Goal: Information Seeking & Learning: Check status

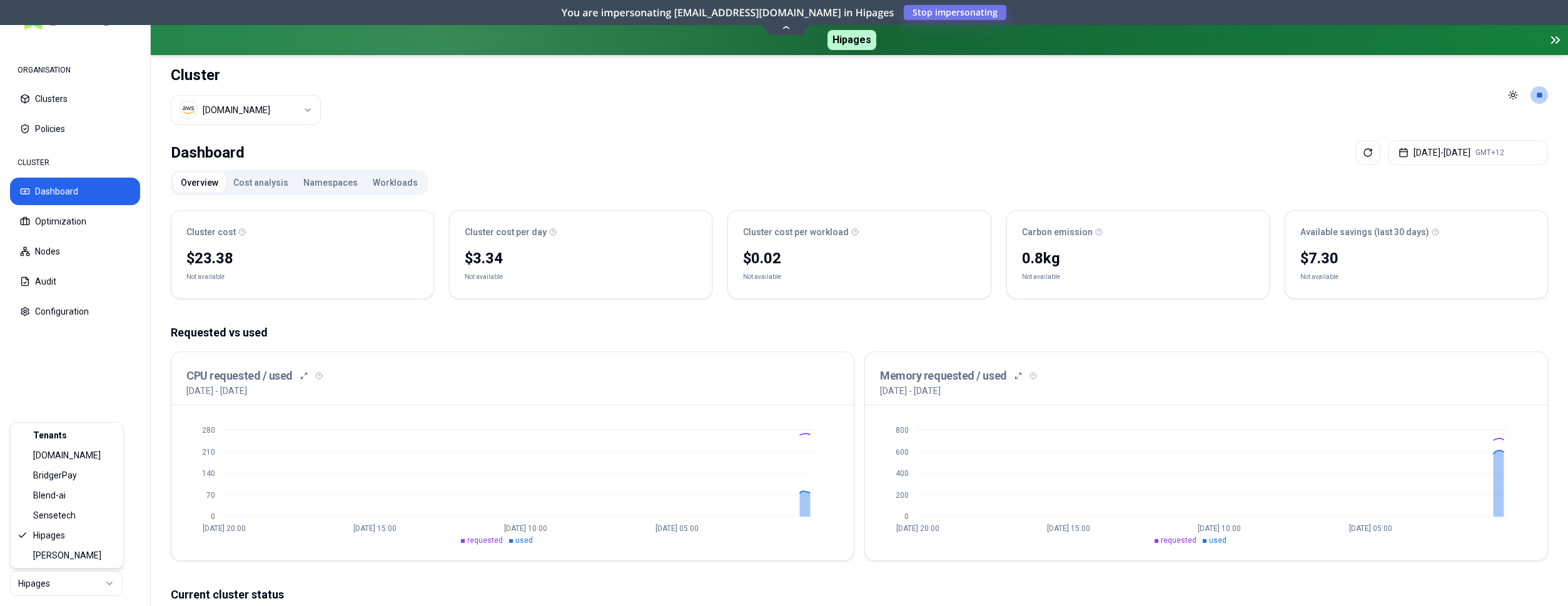
click at [87, 578] on html "ORGANISATION Clusters Policies CLUSTER Dashboard Optimization Nodes Audit Confi…" at bounding box center [784, 303] width 1568 height 606
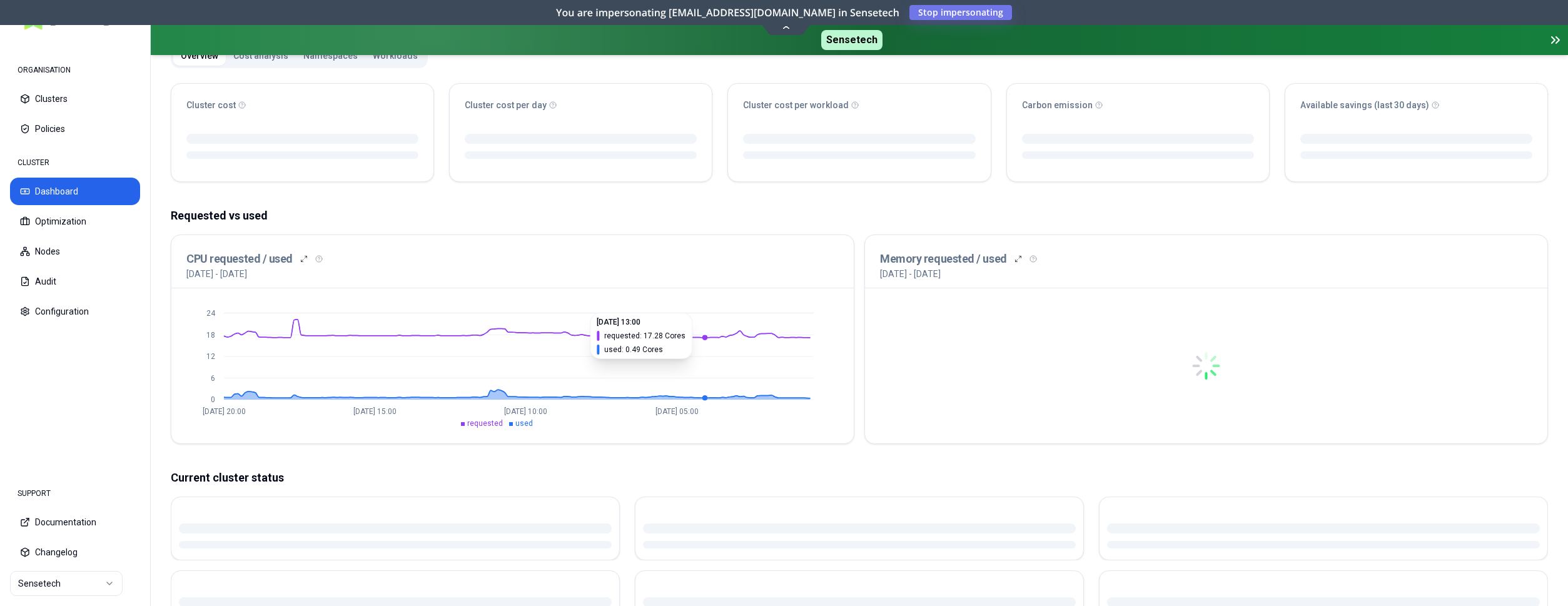
scroll to position [128, 0]
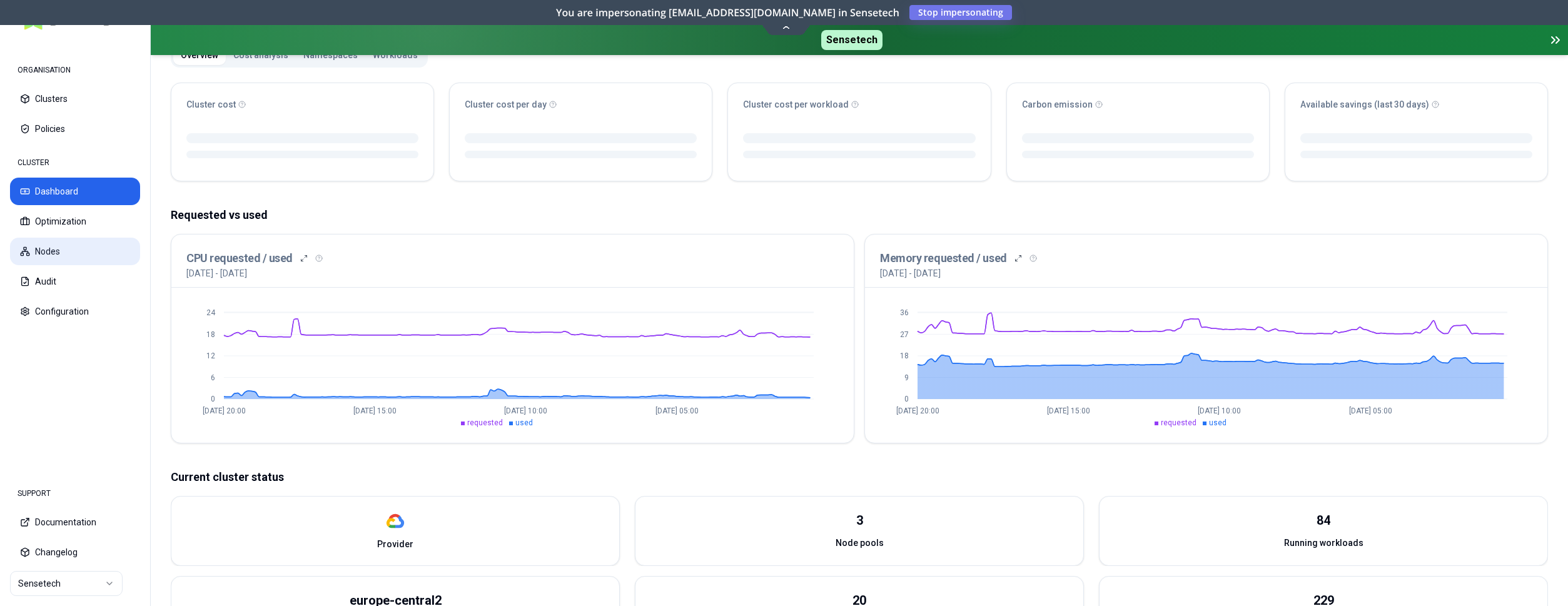
click at [81, 250] on button "Nodes" at bounding box center [75, 251] width 130 height 28
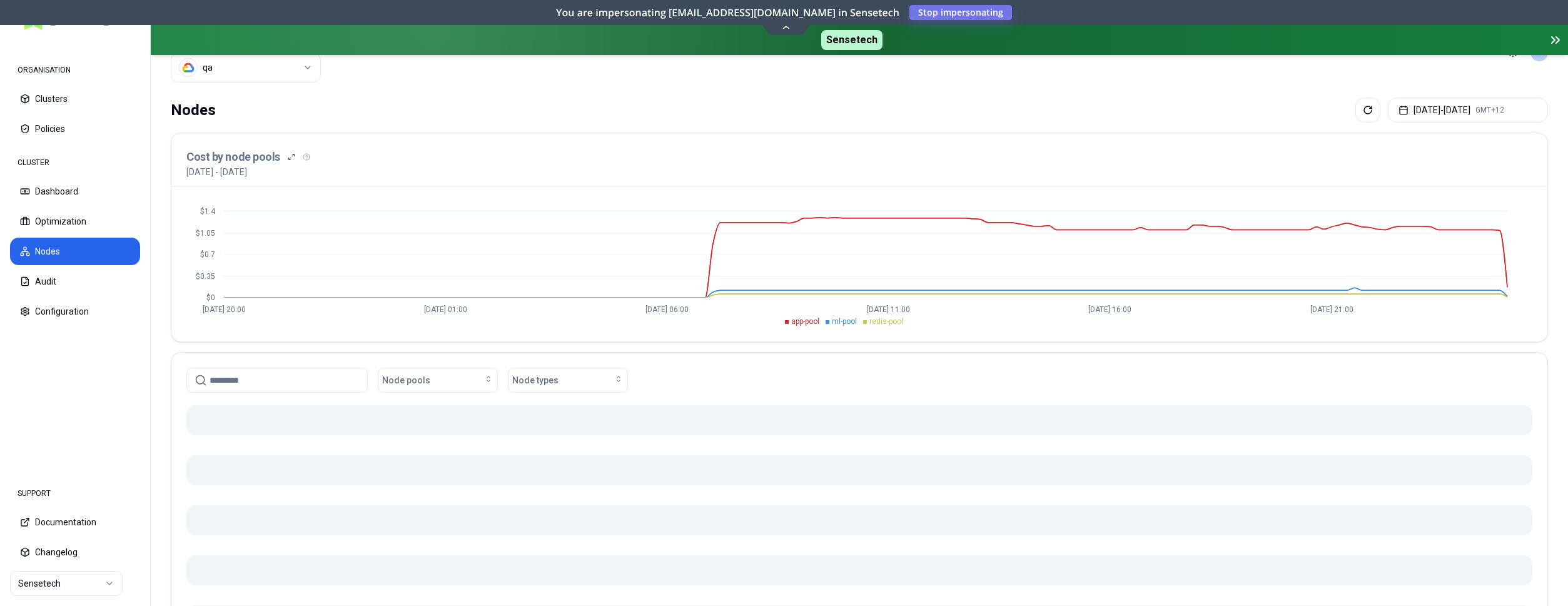
scroll to position [190, 0]
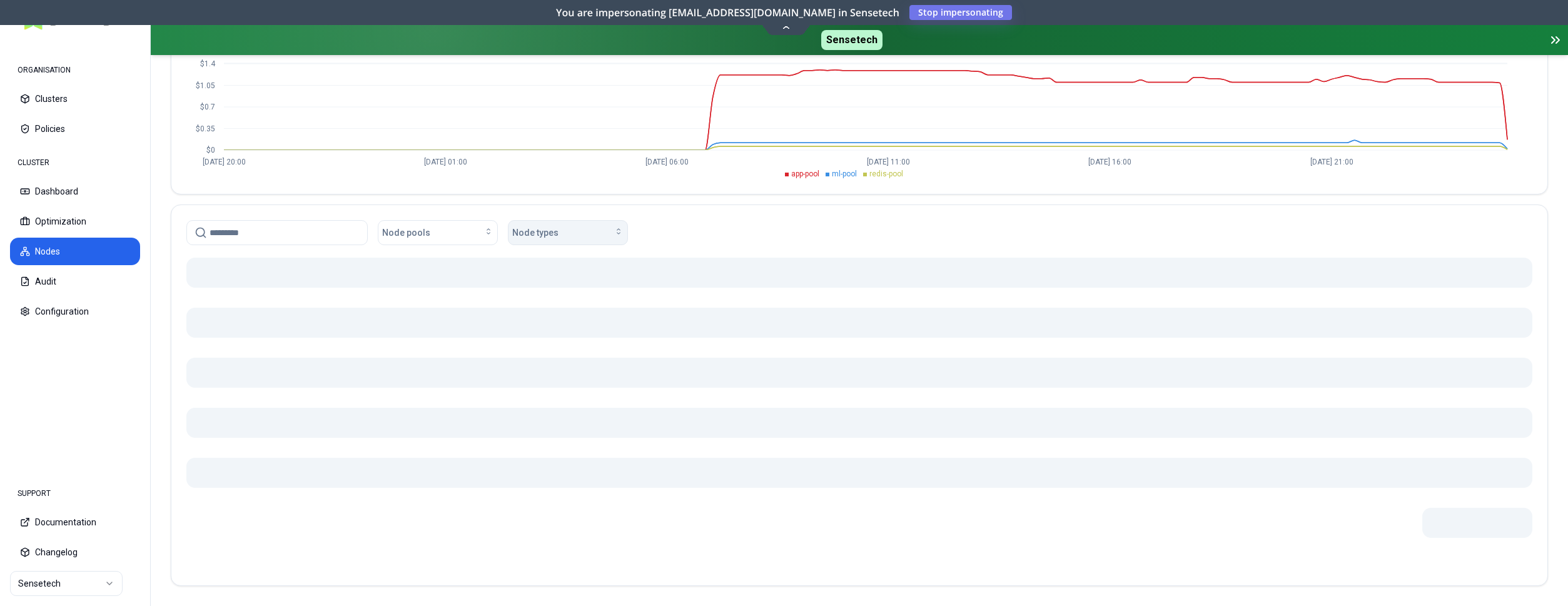
click at [543, 232] on span "Node types" at bounding box center [536, 232] width 47 height 12
click at [82, 586] on html "ORGANISATION Clusters Policies CLUSTER Dashboard Optimization Nodes Audit Confi…" at bounding box center [784, 303] width 1568 height 606
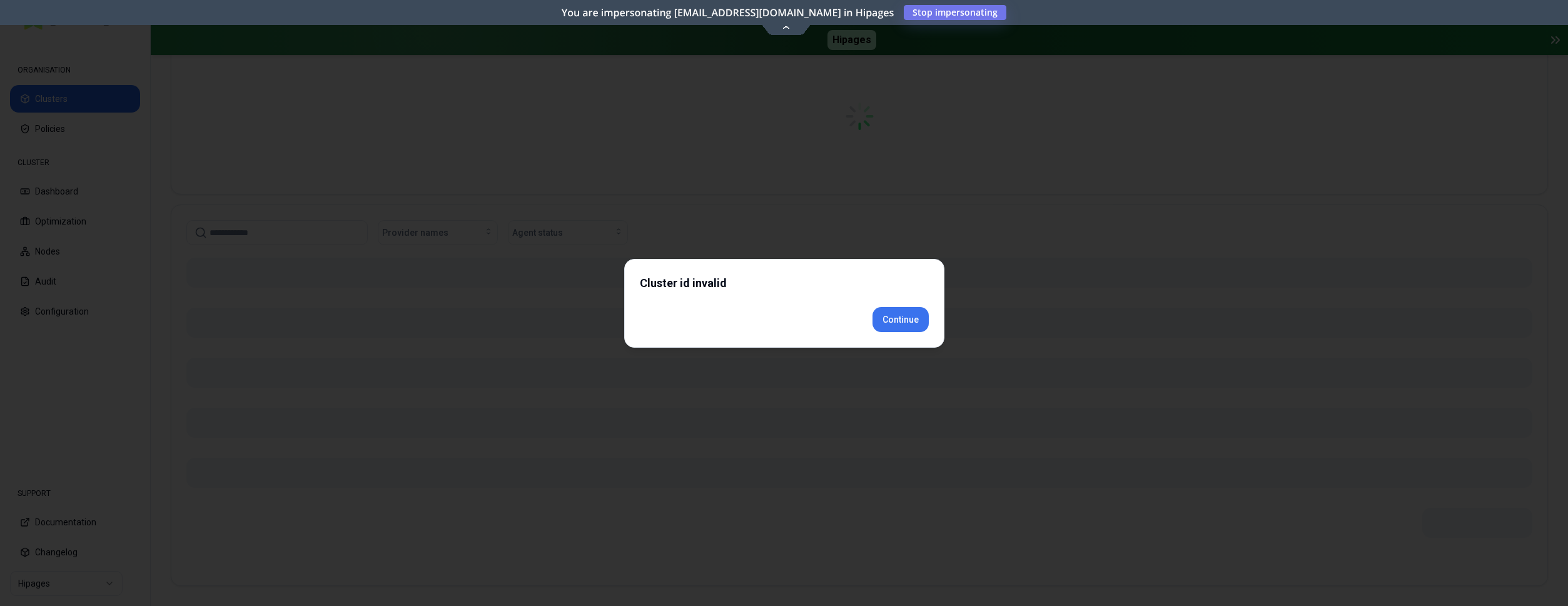
click at [924, 339] on div "Cluster id invalid Continue" at bounding box center [784, 303] width 320 height 88
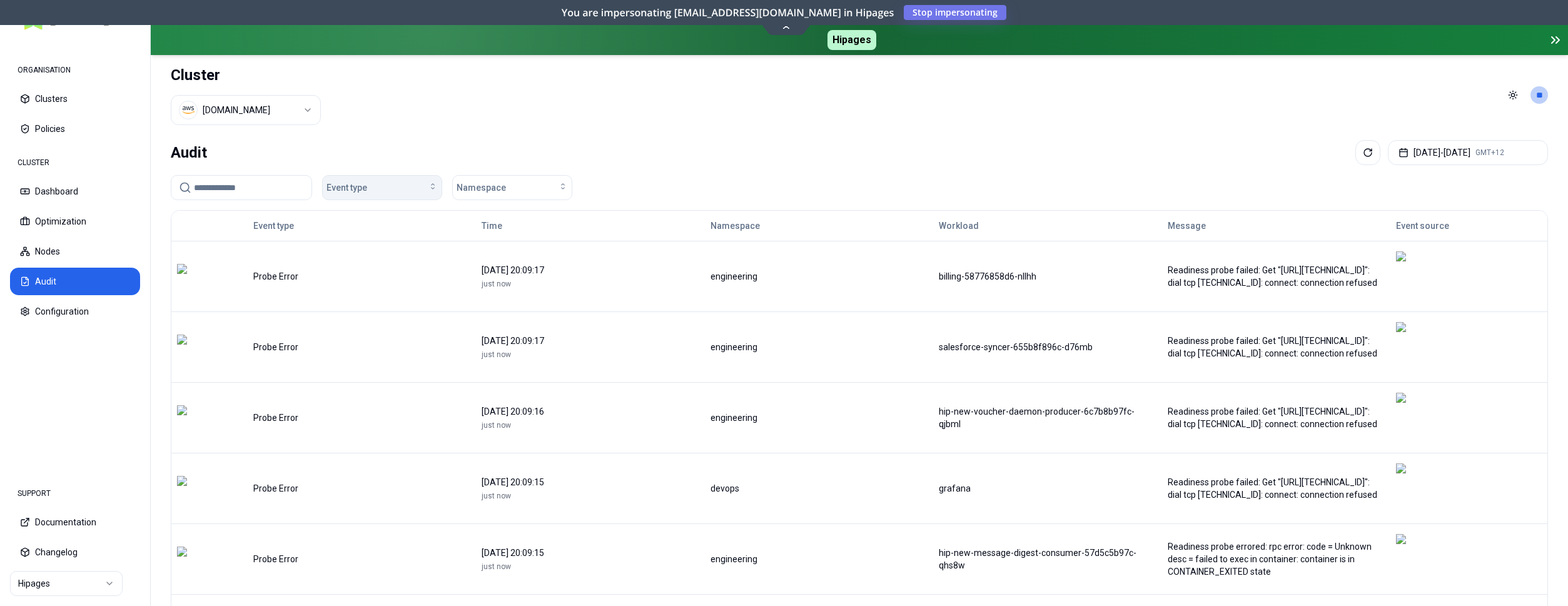
click at [346, 175] on button "Event type" at bounding box center [382, 187] width 120 height 25
click at [361, 216] on span "Container Error" at bounding box center [360, 211] width 60 height 12
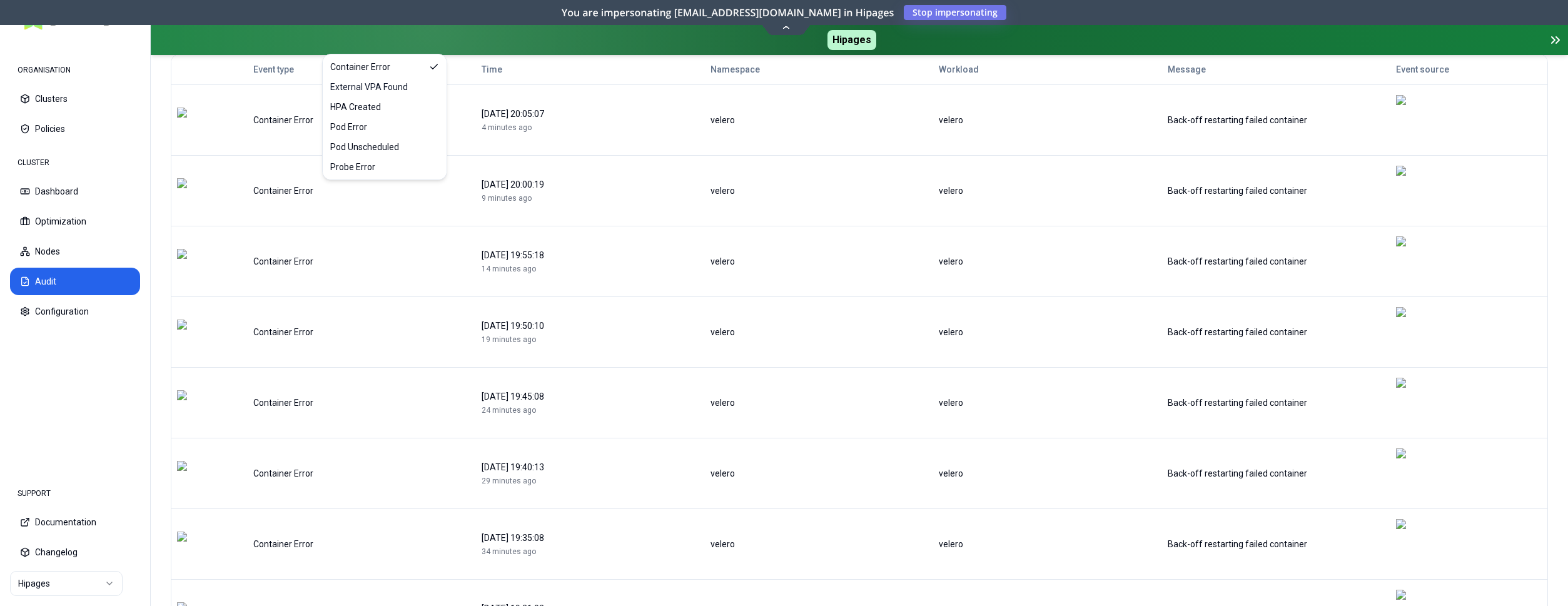
scroll to position [168, 0]
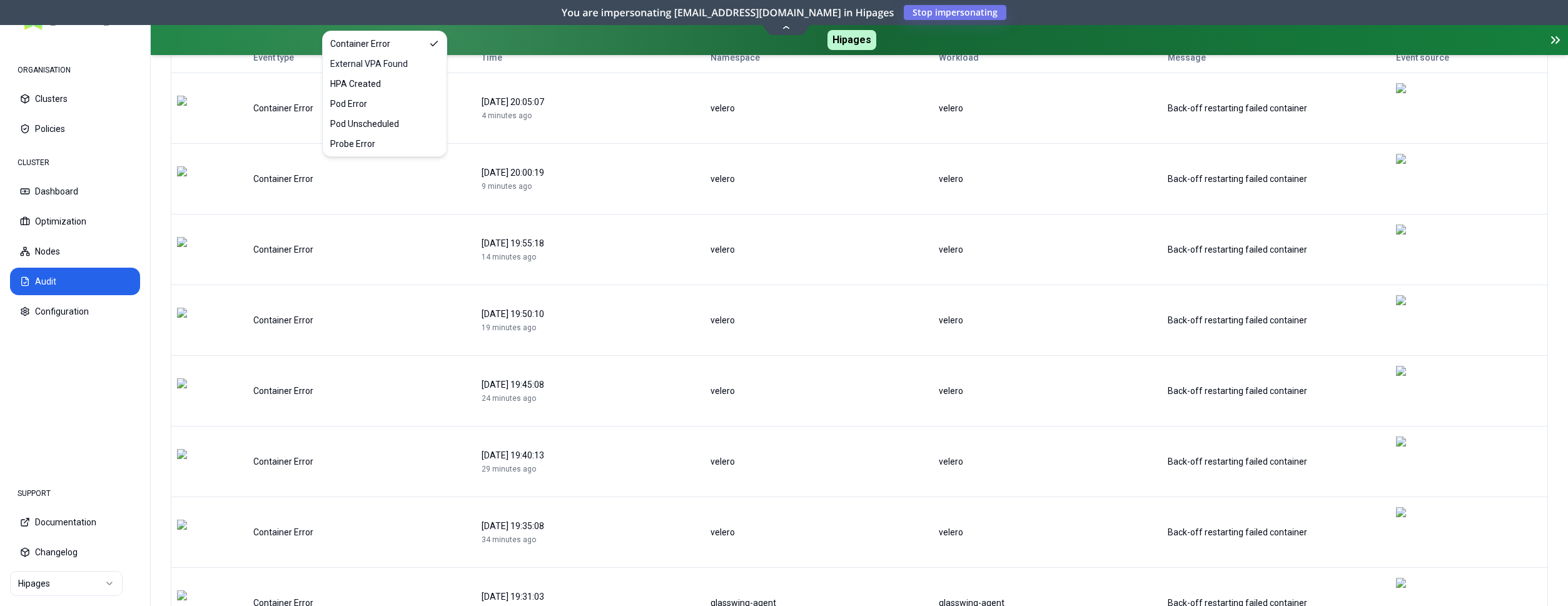
click at [881, 426] on td "velero" at bounding box center [819, 462] width 228 height 71
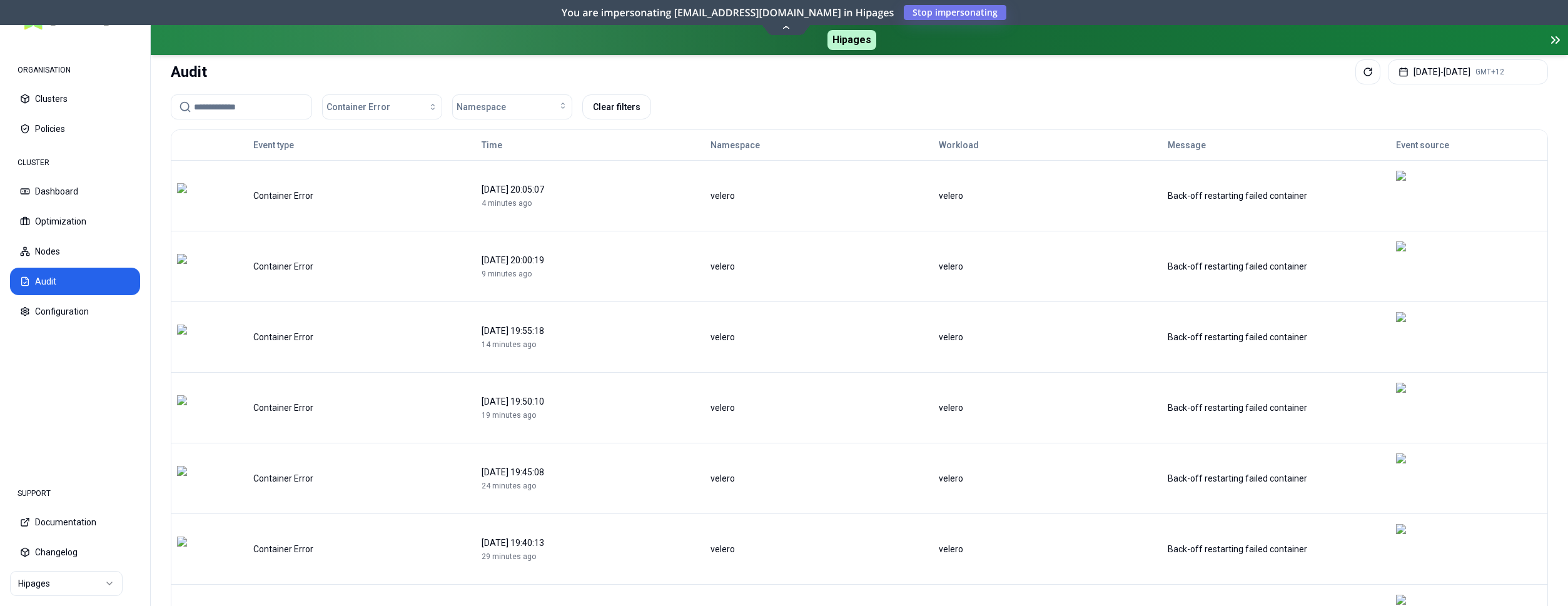
scroll to position [0, 0]
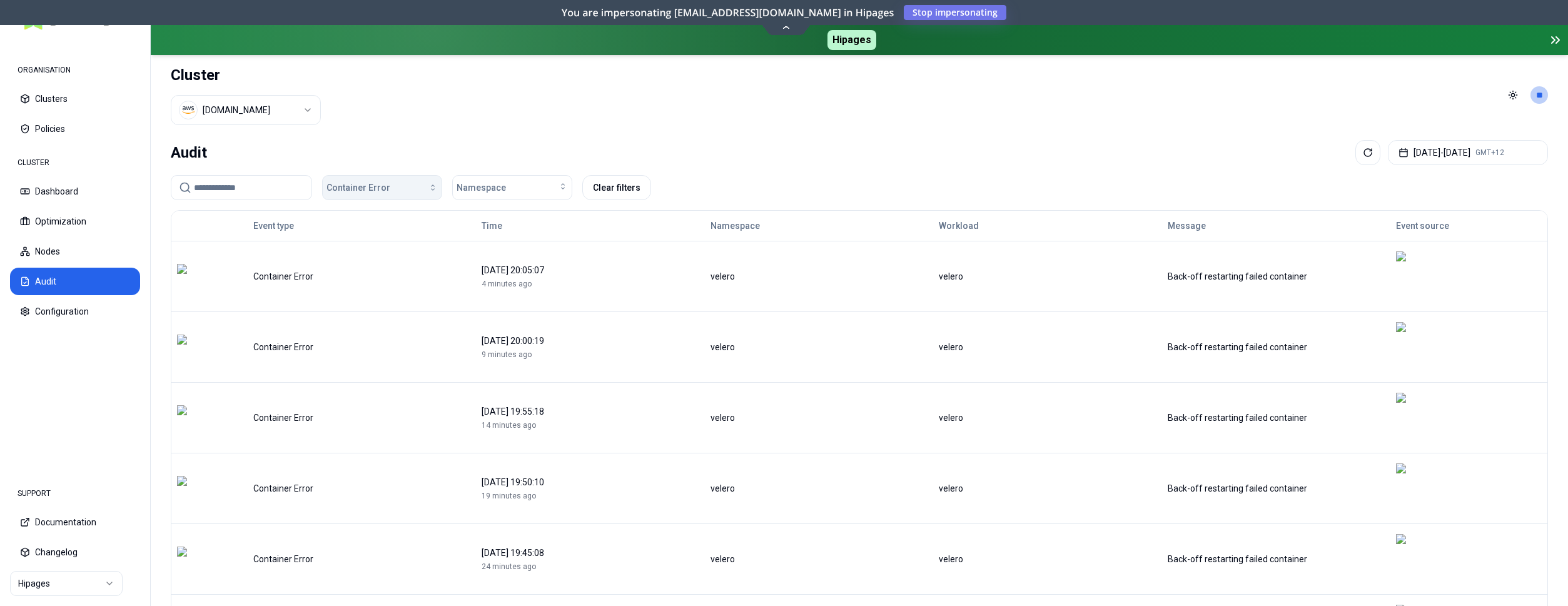
click at [405, 182] on div "button" at bounding box center [413, 187] width 47 height 10
click at [387, 268] on div "Pod Error" at bounding box center [385, 273] width 119 height 20
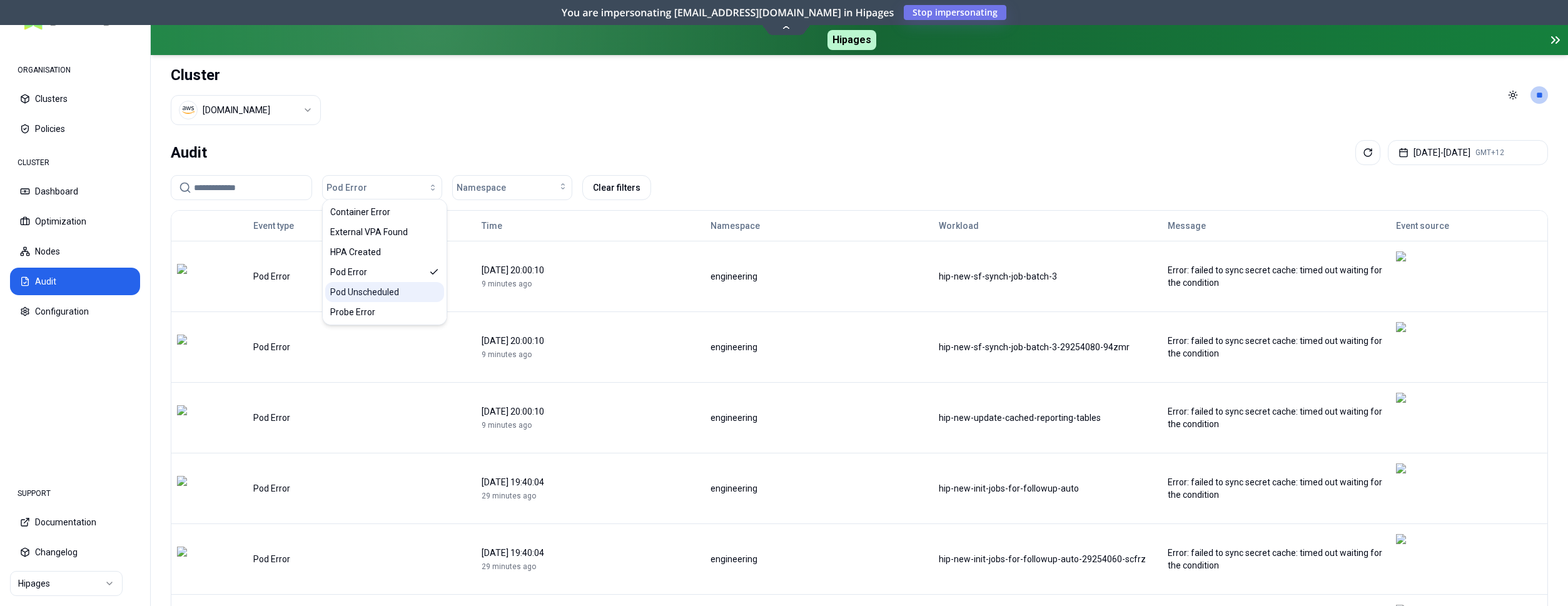
click at [398, 289] on div "Pod Unscheduled" at bounding box center [385, 292] width 119 height 20
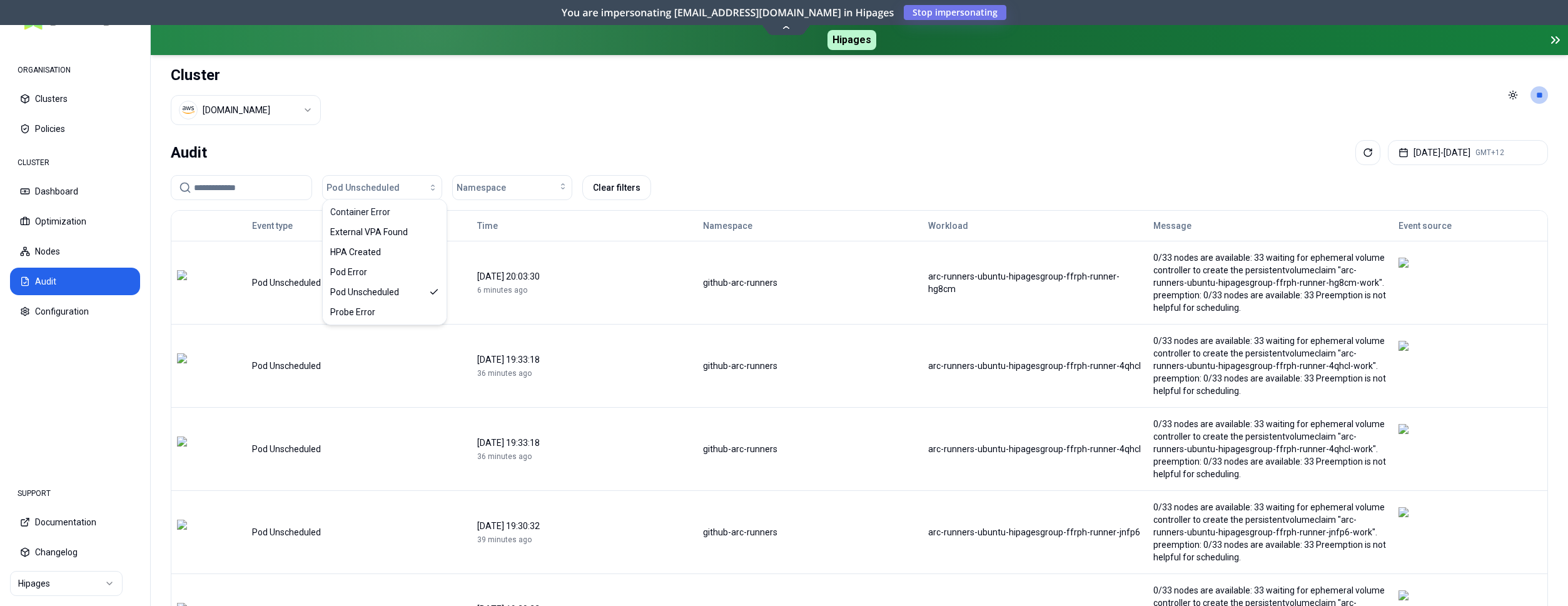
click at [691, 270] on div "[DATE] 20:03:30" at bounding box center [584, 276] width 214 height 12
click at [379, 182] on span "Pod Unscheduled" at bounding box center [363, 187] width 74 height 12
click at [378, 208] on span "Container Error" at bounding box center [360, 211] width 60 height 12
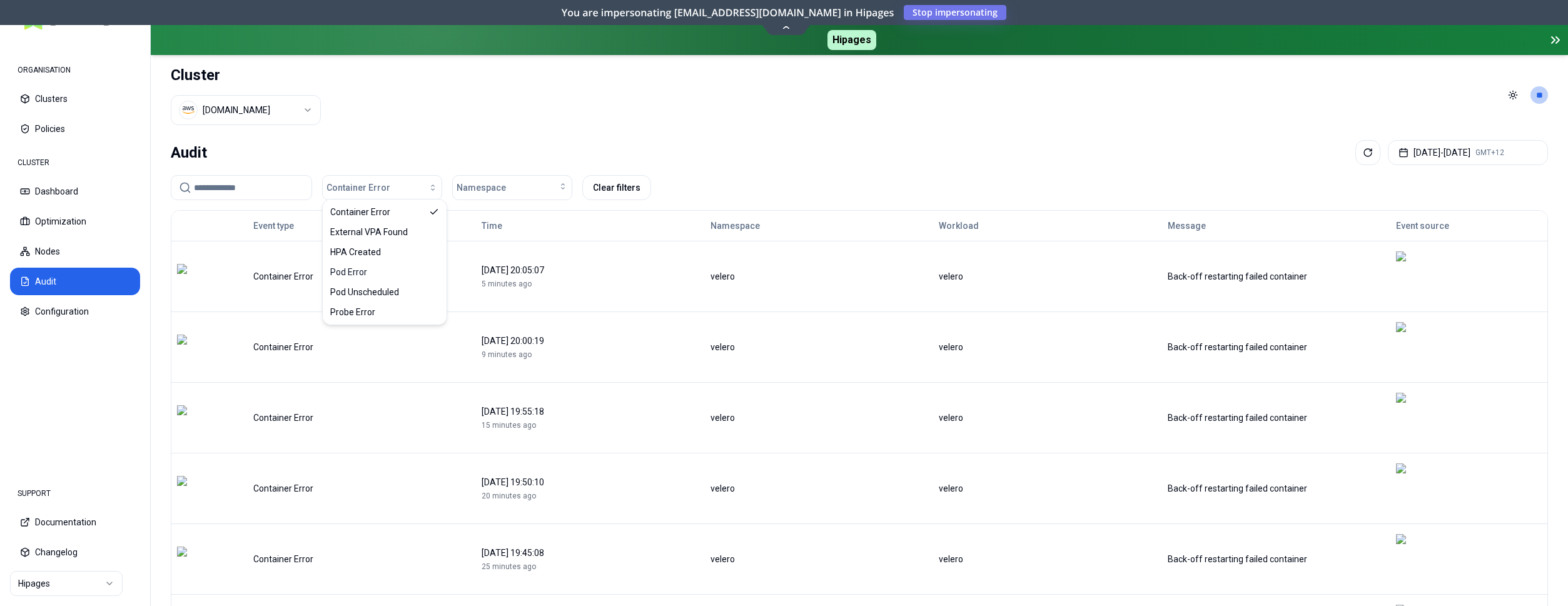
click at [591, 383] on td "[DATE] 19:55:18 15 minutes ago" at bounding box center [590, 418] width 228 height 71
click at [62, 197] on button "Dashboard" at bounding box center [75, 192] width 130 height 28
